Goal: Task Accomplishment & Management: Understand process/instructions

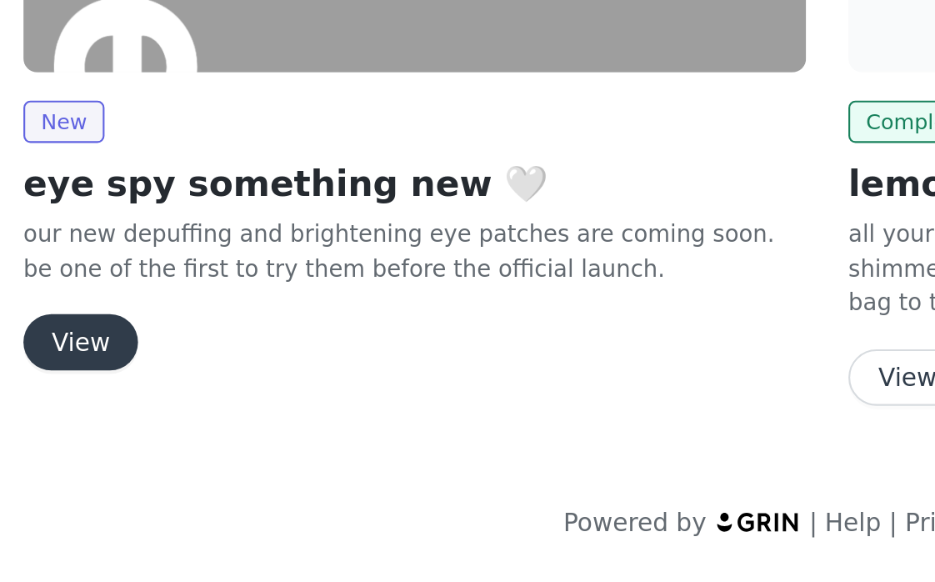
scroll to position [5, 0]
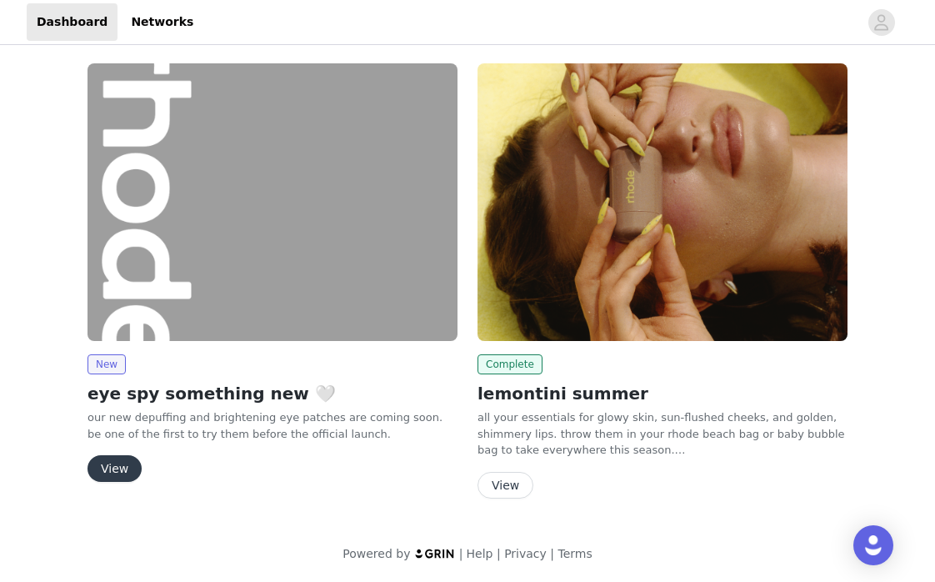
drag, startPoint x: 457, startPoint y: 556, endPoint x: 839, endPoint y: 61, distance: 625.6
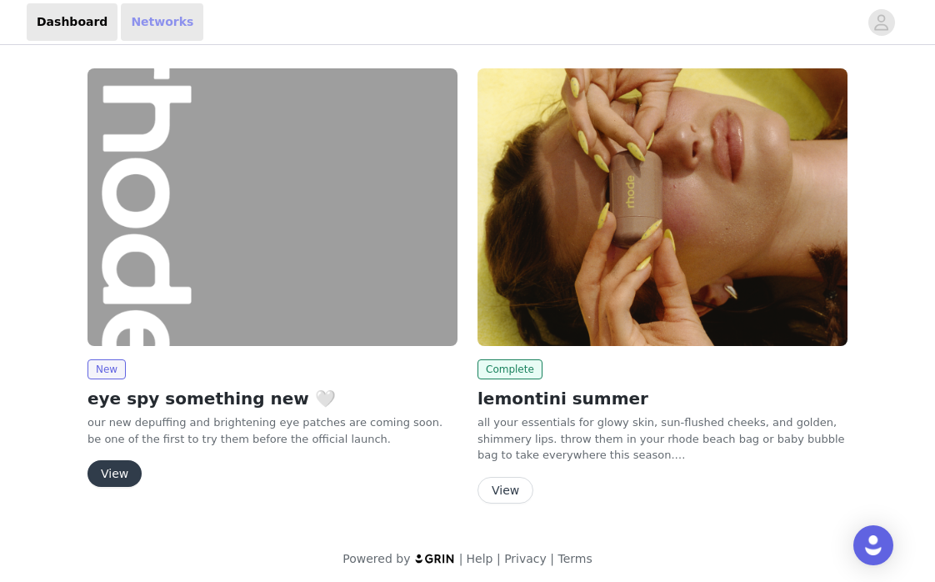
click at [152, 18] on link "Networks" at bounding box center [162, 22] width 83 height 38
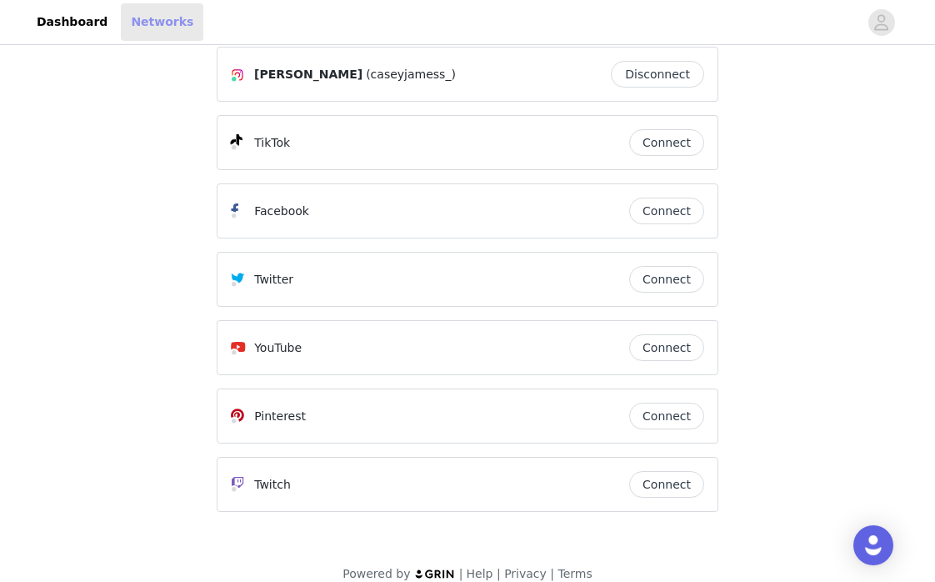
scroll to position [49, 0]
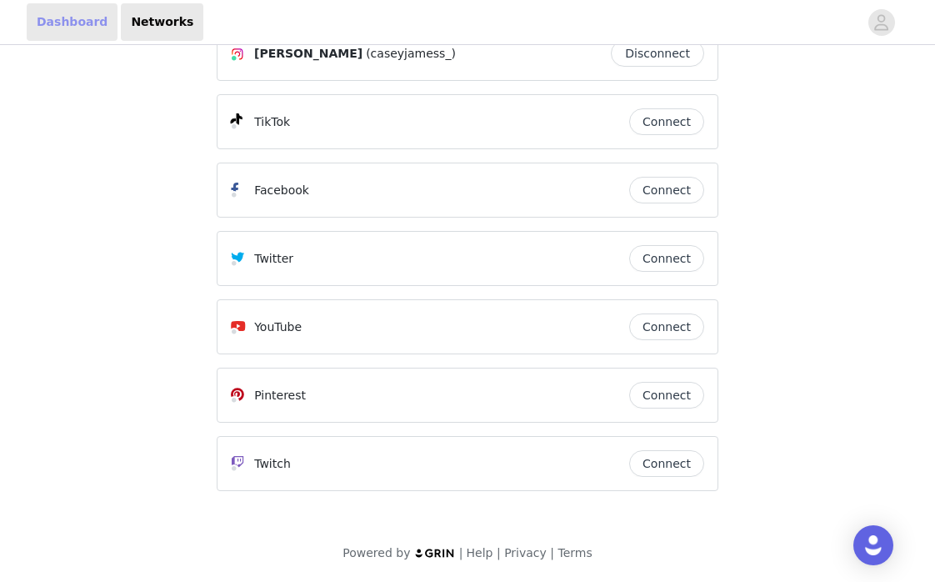
click at [77, 17] on link "Dashboard" at bounding box center [72, 22] width 91 height 38
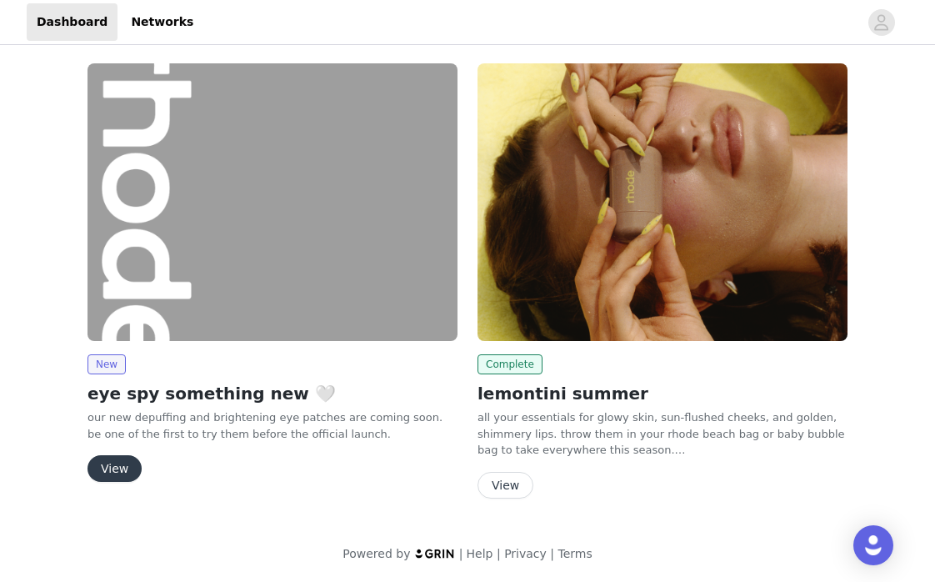
click at [116, 462] on button "View" at bounding box center [115, 468] width 54 height 27
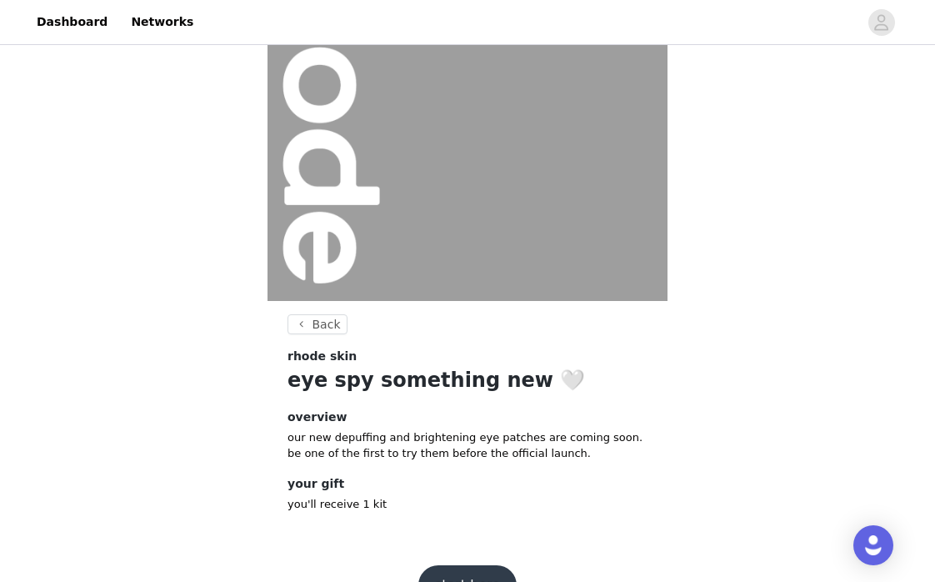
scroll to position [192, 0]
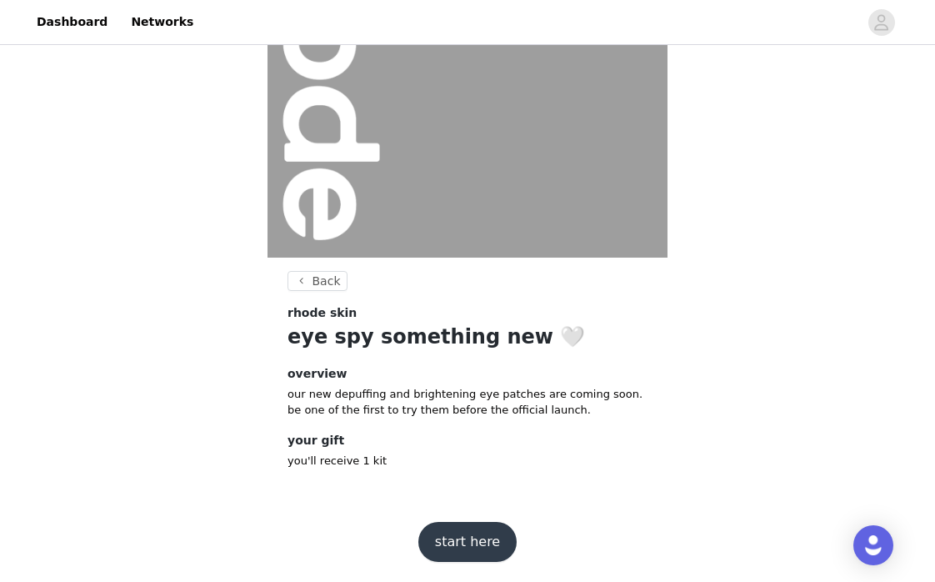
click at [468, 541] on button "start here" at bounding box center [467, 542] width 98 height 40
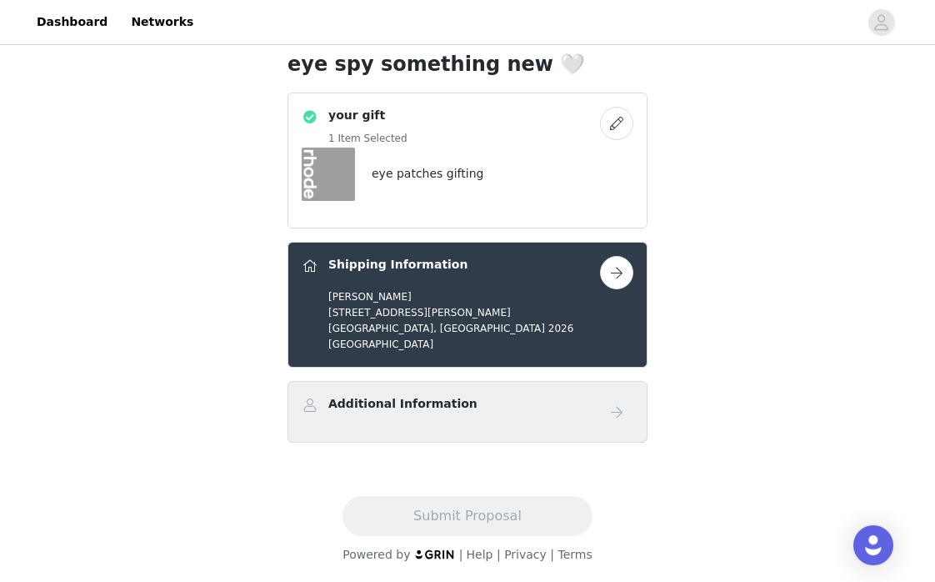
scroll to position [414, 0]
